Goal: Answer question/provide support

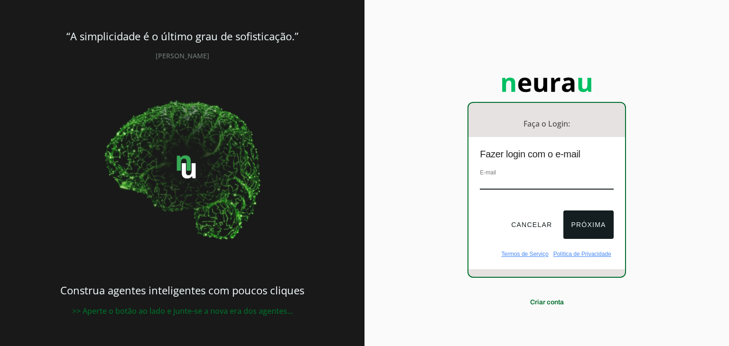
click at [552, 174] on div "E-mail" at bounding box center [546, 184] width 133 height 32
click at [556, 180] on input "email" at bounding box center [546, 183] width 133 height 13
type input "[EMAIL_ADDRESS][DOMAIN_NAME]"
click at [580, 218] on button "Próxima" at bounding box center [588, 225] width 50 height 28
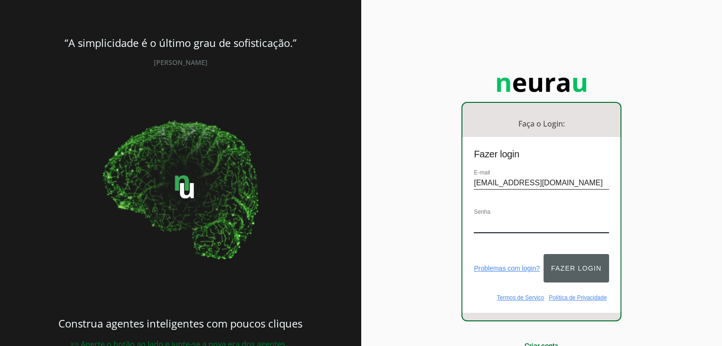
click at [566, 260] on button "Fazer login" at bounding box center [575, 268] width 65 height 28
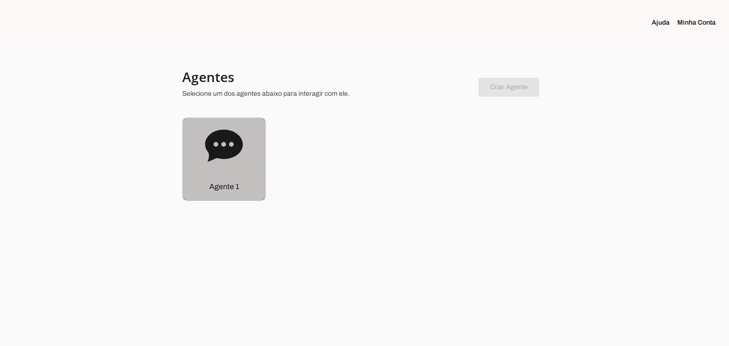
click at [218, 143] on icon at bounding box center [223, 146] width 37 height 32
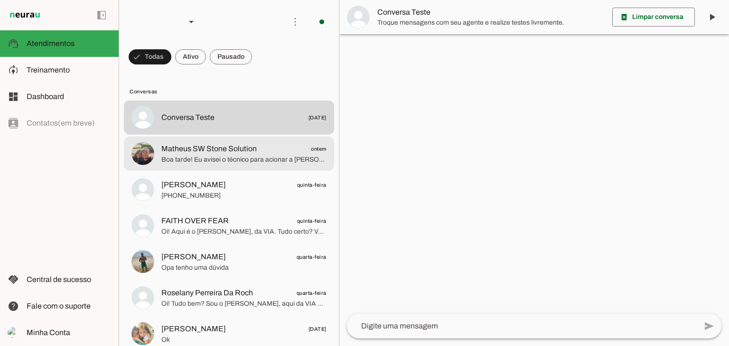
click at [219, 159] on span "Boa tarde! Eu avisei o técnico para acionar a [PERSON_NAME] diretamente, ok. Só…" at bounding box center [243, 159] width 165 height 9
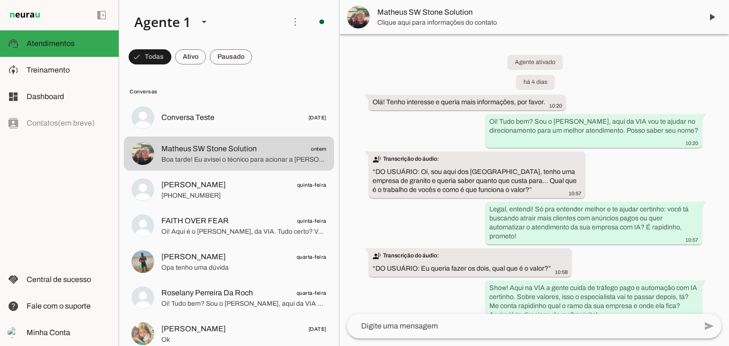
scroll to position [486, 0]
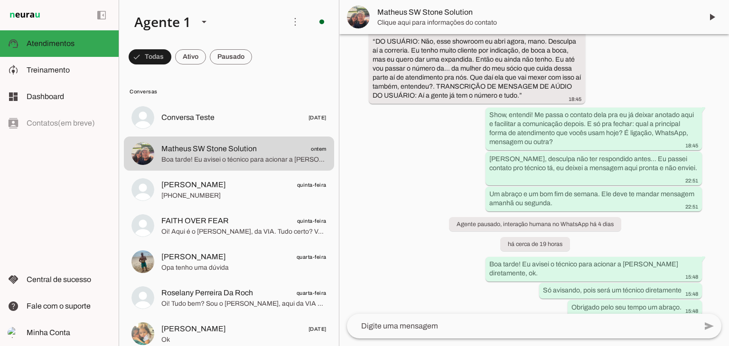
click at [461, 23] on span "Clique aqui para informações do contato" at bounding box center [536, 22] width 318 height 9
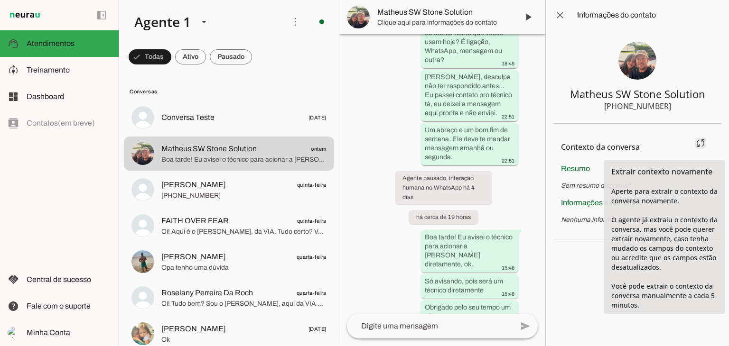
click at [705, 145] on span at bounding box center [700, 143] width 23 height 23
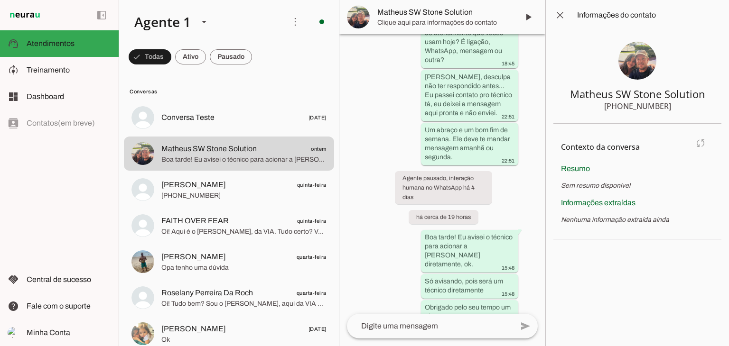
click at [699, 143] on md-item "Contexto da conversa sync Extrair contexto novamente Aperte para extrair o cont…" at bounding box center [637, 147] width 153 height 32
click at [705, 147] on md-item "Contexto da conversa sync Extrair contexto novamente Aperte para extrair o cont…" at bounding box center [637, 147] width 153 height 32
click at [377, 136] on div "Agente ativado há 4 dias Olá! Tenho interesse e queria mais informações, por fa…" at bounding box center [442, 174] width 206 height 280
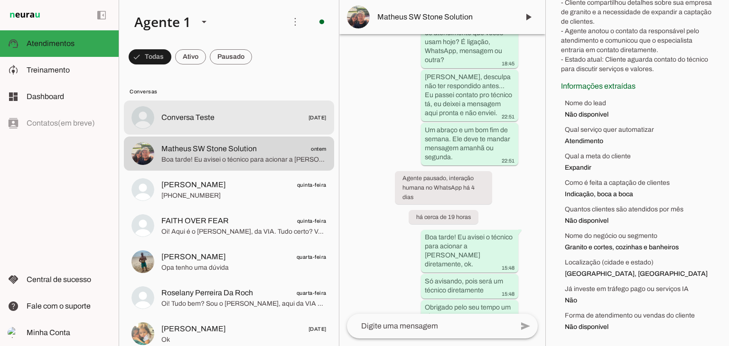
click at [178, 114] on span "Conversa Teste" at bounding box center [187, 117] width 53 height 11
